Goal: Information Seeking & Learning: Learn about a topic

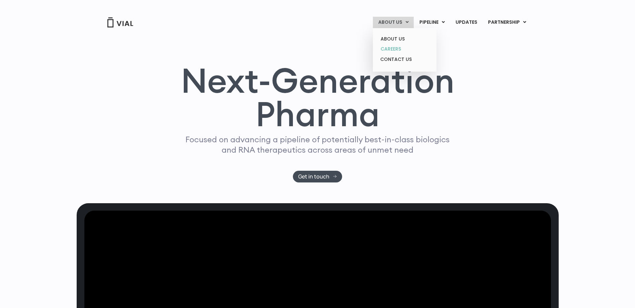
click at [386, 52] on link "CAREERS" at bounding box center [404, 49] width 59 height 10
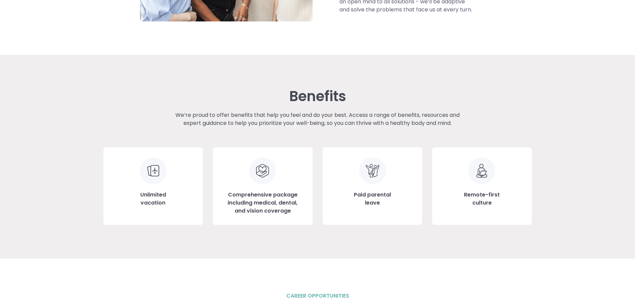
scroll to position [669, 0]
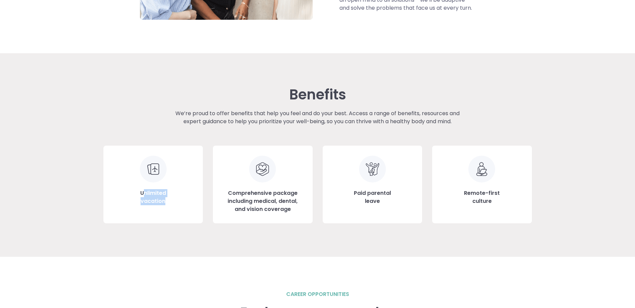
drag, startPoint x: 144, startPoint y: 193, endPoint x: 174, endPoint y: 211, distance: 35.1
click at [174, 211] on div "Unlimited vacation" at bounding box center [153, 185] width 100 height 78
drag, startPoint x: 174, startPoint y: 211, endPoint x: 260, endPoint y: 227, distance: 87.5
click at [257, 231] on div "Benefits We’re proud to offer benefits that help you feel and do your best. Acc…" at bounding box center [317, 155] width 428 height 204
drag, startPoint x: 239, startPoint y: 194, endPoint x: 301, endPoint y: 212, distance: 64.2
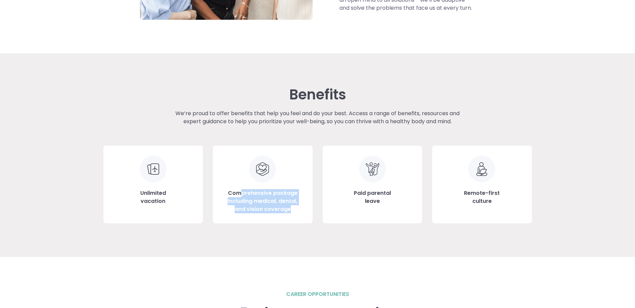
click at [301, 212] on h3 "Comprehensive package including medical, dental, and vision coverage" at bounding box center [262, 201] width 79 height 24
drag, startPoint x: 301, startPoint y: 212, endPoint x: 364, endPoint y: 202, distance: 63.6
click at [364, 202] on h3 "Paid parental leave" at bounding box center [372, 197] width 37 height 16
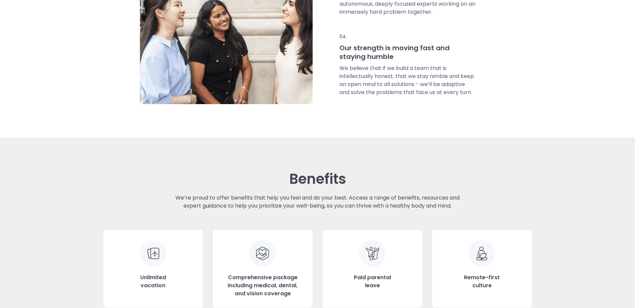
scroll to position [502, 0]
